Goal: Task Accomplishment & Management: Manage account settings

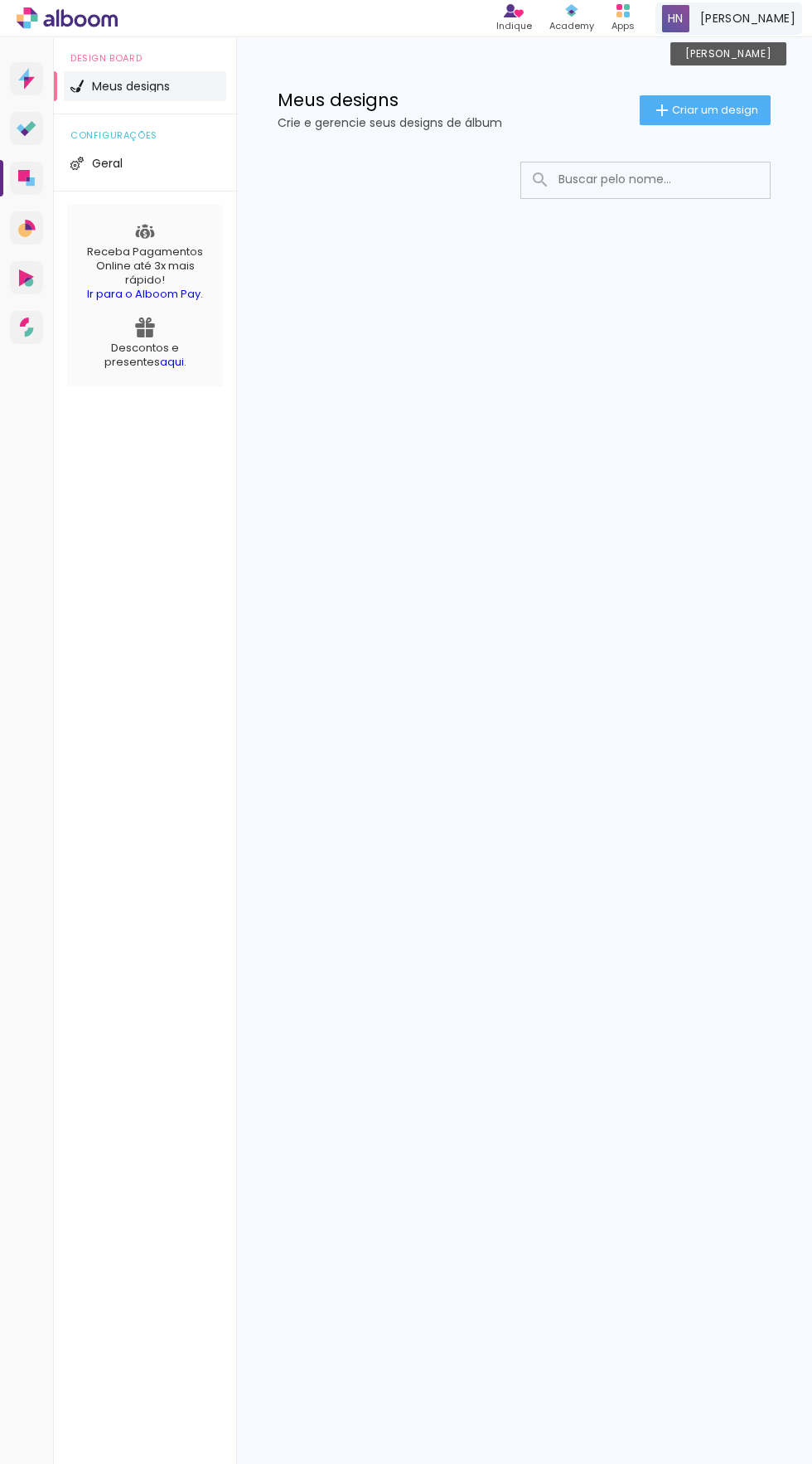
click at [689, 25] on span at bounding box center [676, 19] width 28 height 28
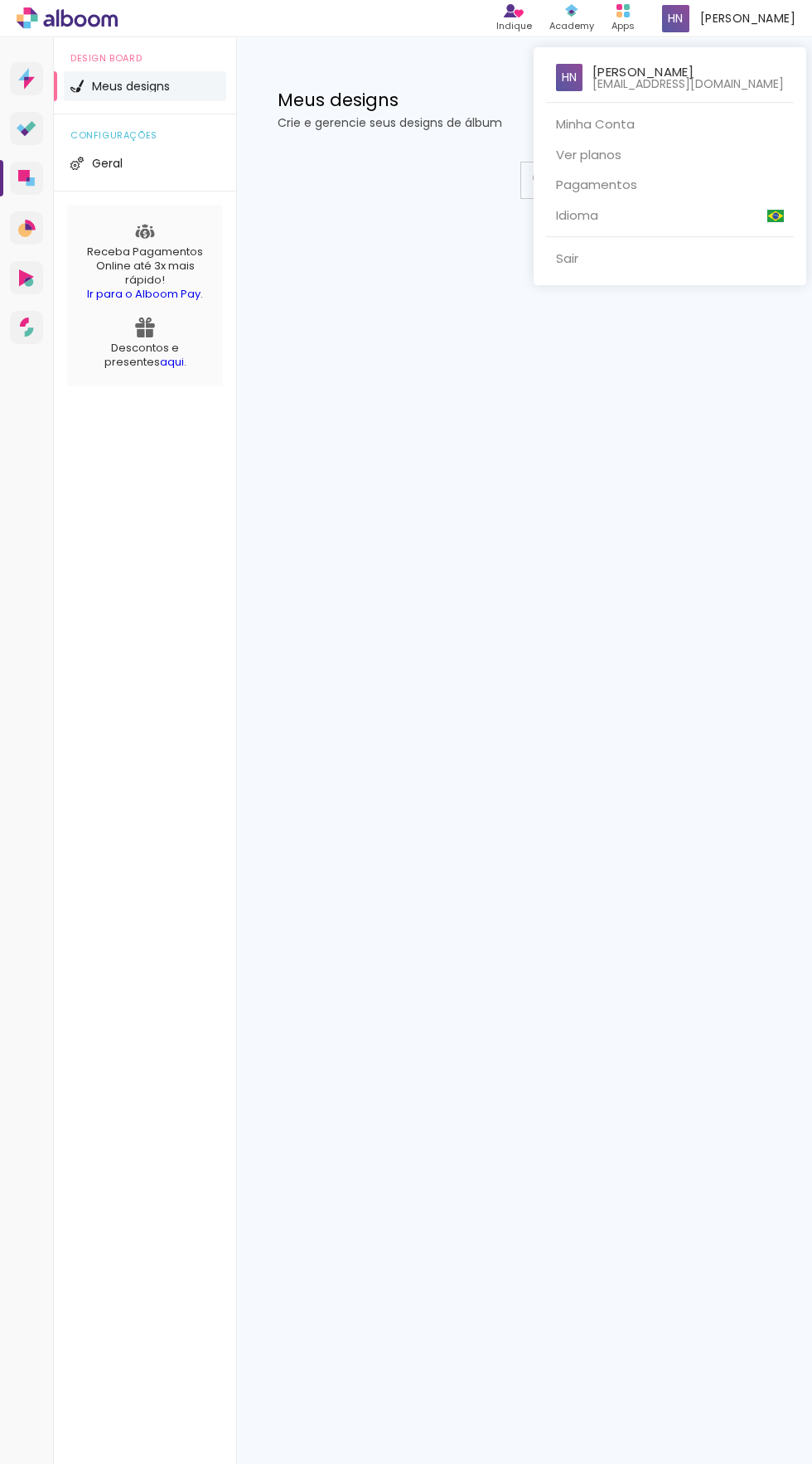
click at [642, 134] on link "Minha Conta" at bounding box center [670, 124] width 248 height 31
